Goal: Check status: Check status

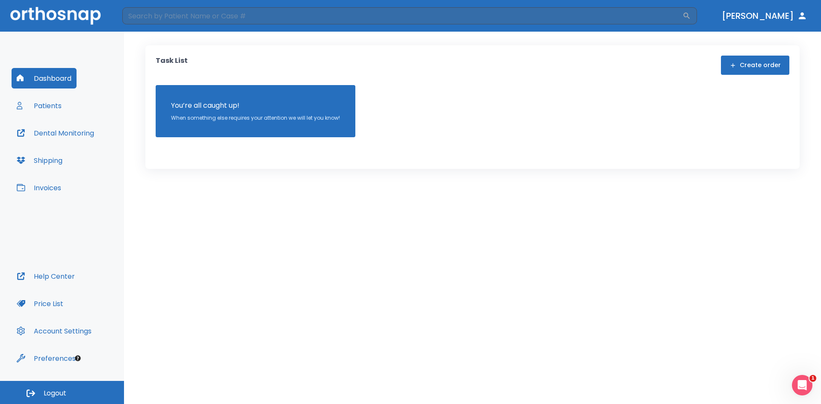
click at [45, 106] on button "Patients" at bounding box center [39, 105] width 55 height 21
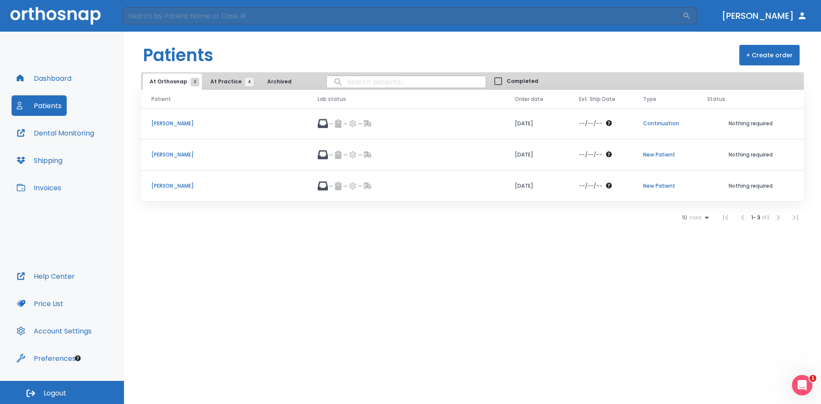
click at [170, 186] on p "[PERSON_NAME]" at bounding box center [224, 186] width 146 height 8
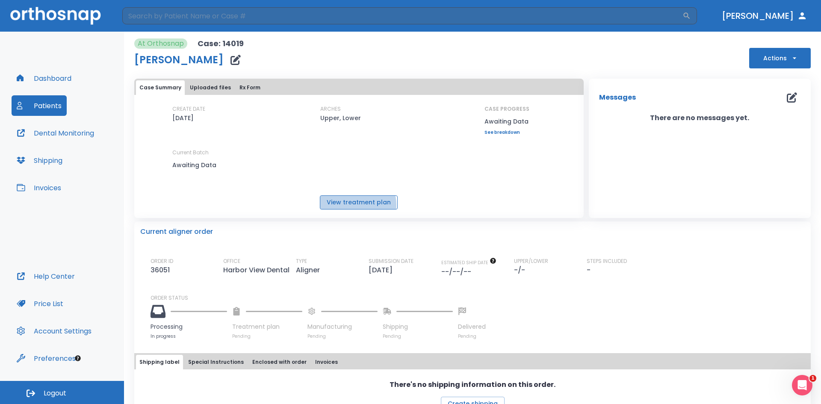
click at [355, 205] on button "View treatment plan" at bounding box center [359, 202] width 78 height 14
click at [47, 105] on button "Patients" at bounding box center [39, 105] width 55 height 21
